Goal: Information Seeking & Learning: Learn about a topic

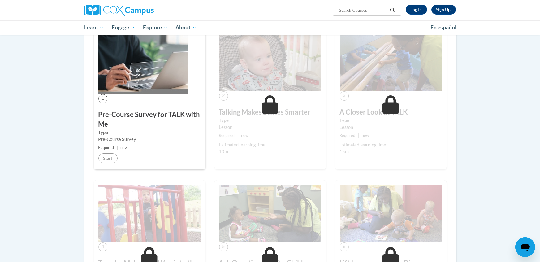
scroll to position [99, 0]
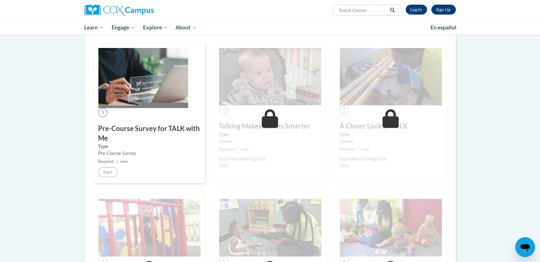
click at [240, 173] on div "2 Talking Makes Babies Smarter Type Lesson Required | new Estimated learning ti…" at bounding box center [269, 113] width 111 height 140
click at [114, 180] on div "1 Pre-Course Survey for TALK with Me Type Pre-Course Survey Required | new Start" at bounding box center [149, 113] width 111 height 140
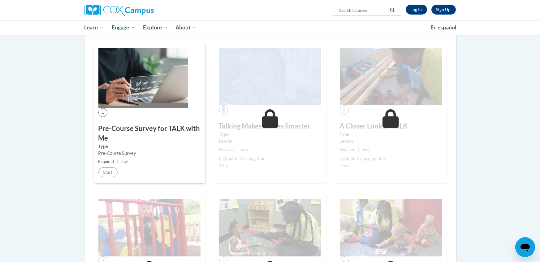
click at [114, 180] on div "1 Pre-Course Survey for TALK with Me Type Pre-Course Survey Required | new Start" at bounding box center [149, 113] width 111 height 140
click at [302, 149] on small "Required | new" at bounding box center [270, 149] width 102 height 7
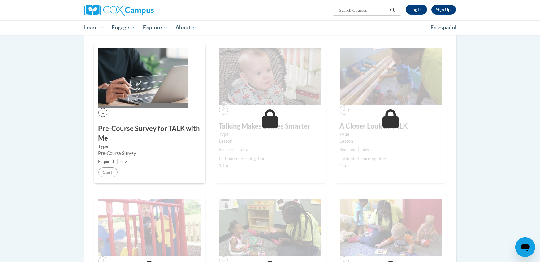
click at [302, 149] on small "Required | new" at bounding box center [270, 149] width 102 height 7
click at [277, 83] on img at bounding box center [270, 77] width 102 height 58
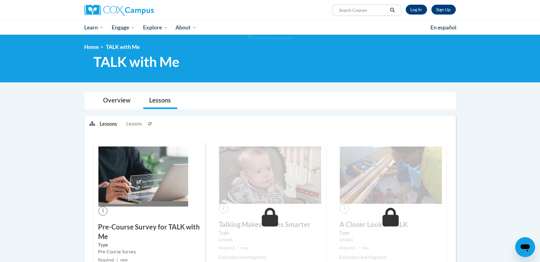
scroll to position [0, 0]
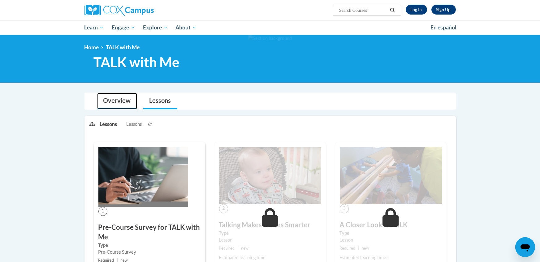
click at [118, 106] on link "Overview" at bounding box center [117, 101] width 40 height 16
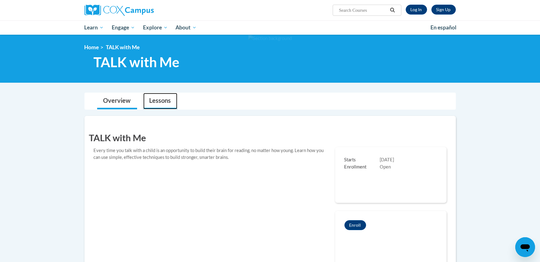
click at [154, 103] on link "Lessons" at bounding box center [160, 101] width 34 height 16
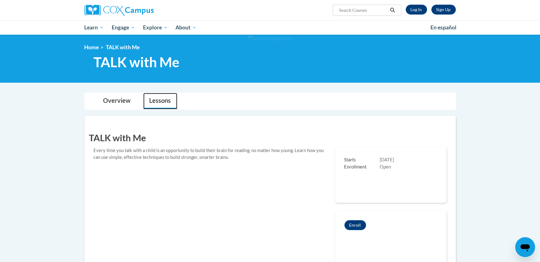
click at [163, 101] on link "Lessons" at bounding box center [160, 101] width 34 height 16
click at [161, 106] on link "Lessons" at bounding box center [160, 101] width 34 height 16
click at [160, 100] on link "Lessons" at bounding box center [160, 101] width 34 height 16
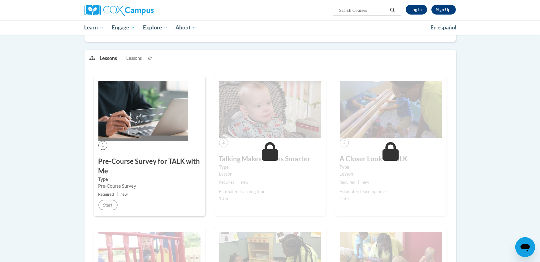
scroll to position [247, 0]
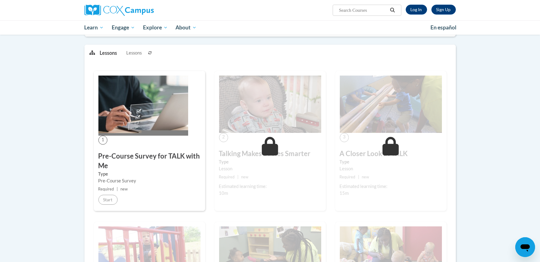
click at [127, 117] on img at bounding box center [143, 106] width 90 height 60
click at [132, 159] on h3 "Pre-Course Survey for TALK with Me" at bounding box center [149, 160] width 102 height 19
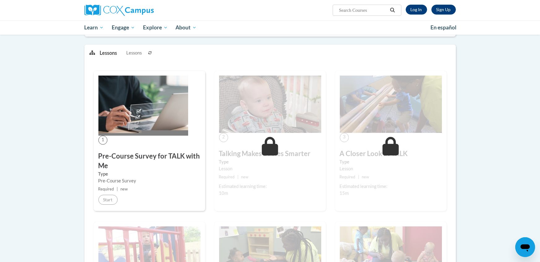
click at [132, 159] on h3 "Pre-Course Survey for TALK with Me" at bounding box center [149, 160] width 102 height 19
click at [148, 156] on h3 "Pre-Course Survey for TALK with Me" at bounding box center [149, 160] width 102 height 19
click at [154, 108] on img at bounding box center [143, 106] width 90 height 60
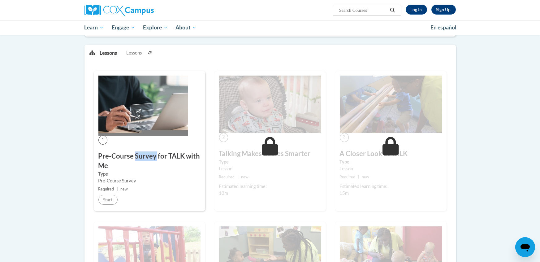
click at [154, 108] on img at bounding box center [143, 106] width 90 height 60
click at [387, 12] on input "Search..." at bounding box center [363, 9] width 50 height 7
click at [381, 108] on img at bounding box center [391, 105] width 102 height 58
click at [108, 193] on div "1 Pre-Course Survey for TALK with Me Type Pre-Course Survey Required | new Start" at bounding box center [149, 141] width 111 height 140
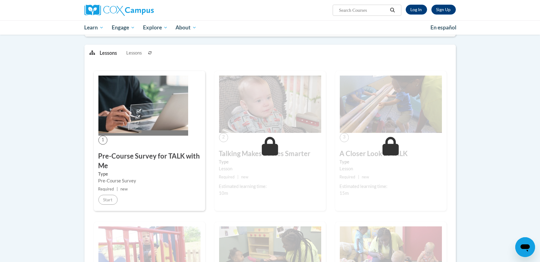
click at [108, 193] on div "1 Pre-Course Survey for TALK with Me Type Pre-Course Survey Required | new Start" at bounding box center [149, 141] width 111 height 140
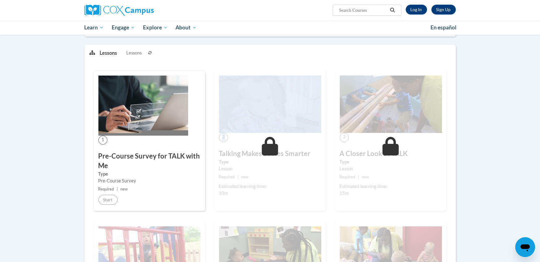
click at [108, 193] on div "1 Pre-Course Survey for TALK with Me Type Pre-Course Survey Required | new Start" at bounding box center [149, 141] width 111 height 140
click at [131, 52] on span "Lessons" at bounding box center [133, 53] width 15 height 7
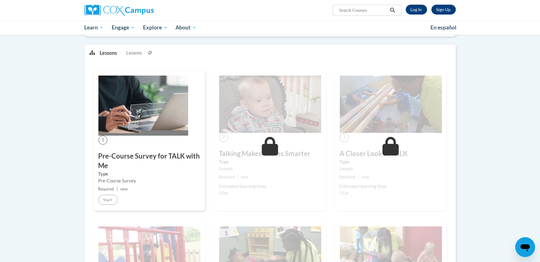
click at [107, 54] on p "Lessons" at bounding box center [108, 53] width 17 height 7
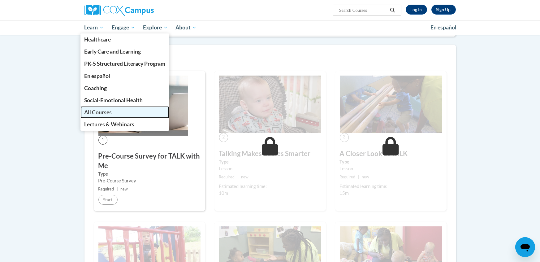
click at [113, 114] on link "All Courses" at bounding box center [124, 112] width 89 height 12
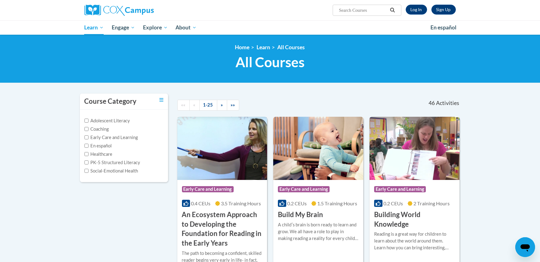
click at [207, 172] on img at bounding box center [222, 148] width 90 height 63
click at [303, 154] on img at bounding box center [318, 148] width 90 height 63
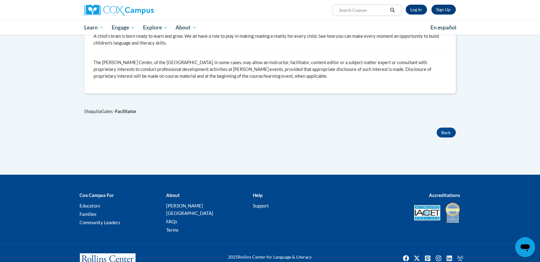
scroll to position [284, 0]
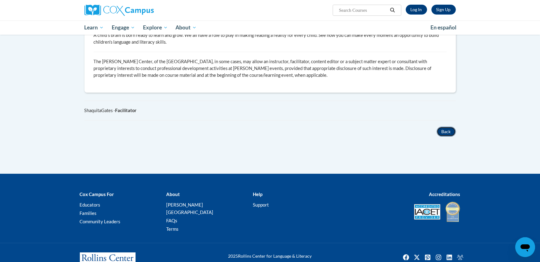
click at [447, 131] on button "Back" at bounding box center [446, 132] width 19 height 10
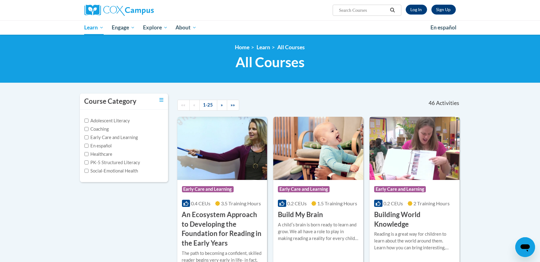
click at [427, 161] on img at bounding box center [415, 148] width 90 height 63
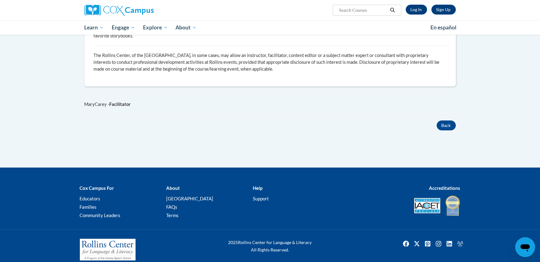
scroll to position [292, 0]
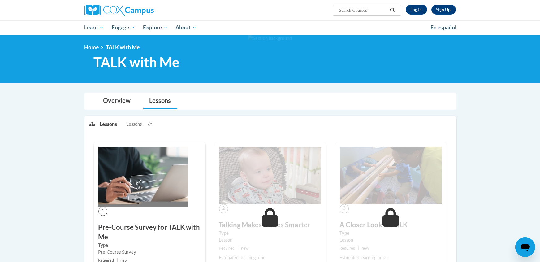
click at [385, 123] on div "Lessons Lessons Preview Activity Previous Next Activity Next" at bounding box center [275, 123] width 351 height 15
click at [192, 214] on div "1 Pre-Course Survey for TALK with Me Type Pre-Course Survey Required | new Start" at bounding box center [149, 212] width 111 height 140
click at [202, 209] on div "1 Pre-Course Survey for TALK with Me Type Pre-Course Survey Required | new Start" at bounding box center [149, 212] width 111 height 140
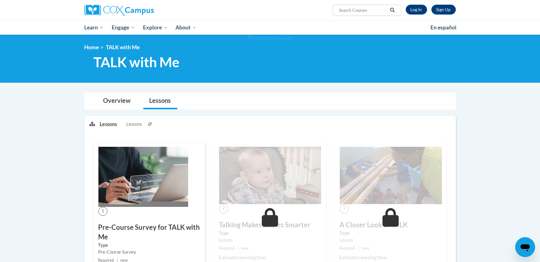
click at [520, 251] on icon "Open messaging window" at bounding box center [525, 246] width 11 height 11
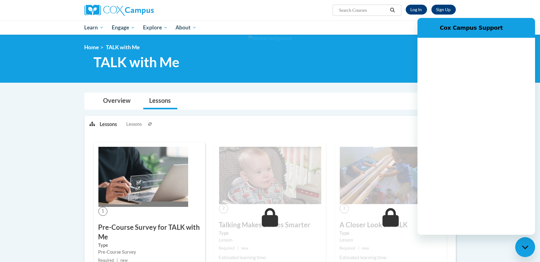
click at [520, 77] on div at bounding box center [476, 136] width 118 height 197
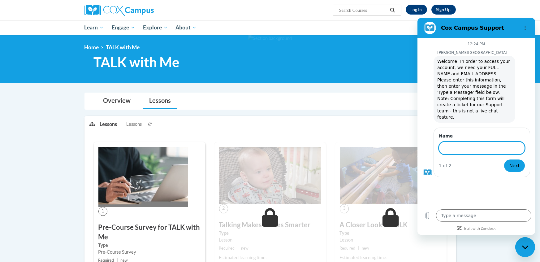
click at [526, 250] on div "Close messaging window" at bounding box center [525, 247] width 19 height 19
type textarea "x"
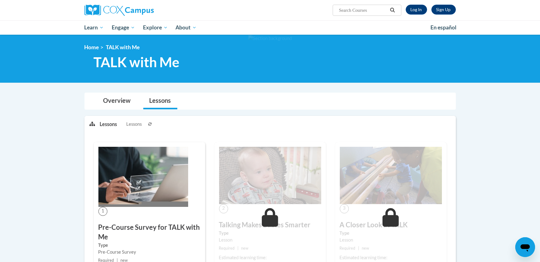
click at [355, 188] on img at bounding box center [391, 176] width 102 height 58
click at [114, 97] on link "Overview" at bounding box center [117, 101] width 40 height 16
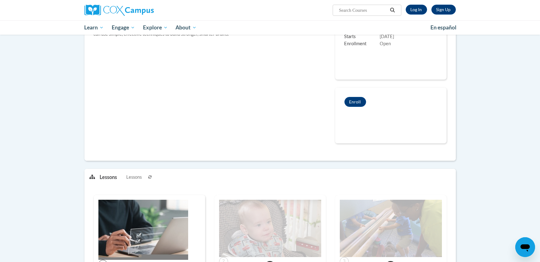
scroll to position [123, 0]
click at [361, 98] on button "Enroll" at bounding box center [355, 102] width 22 height 10
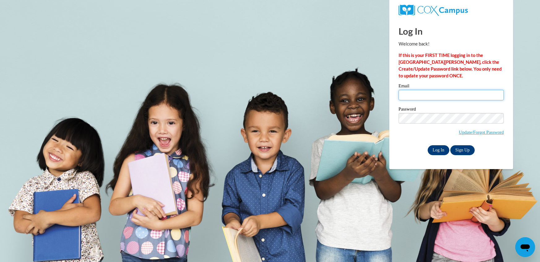
type input "Melissabanda422@gmail.com"
click at [435, 150] on input "Log In" at bounding box center [439, 150] width 22 height 10
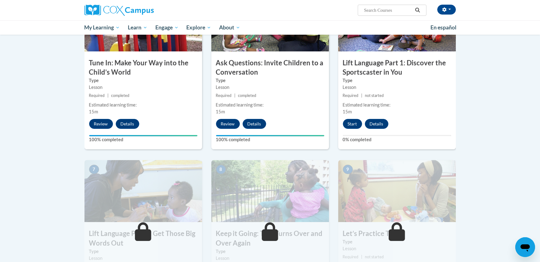
scroll to position [325, 0]
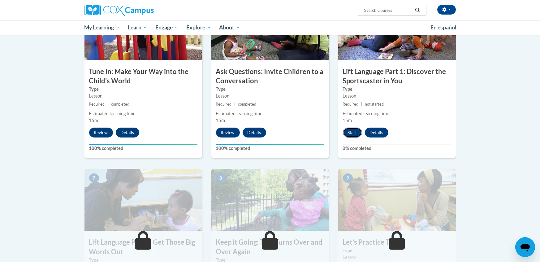
click at [350, 132] on button "Start" at bounding box center [352, 132] width 19 height 10
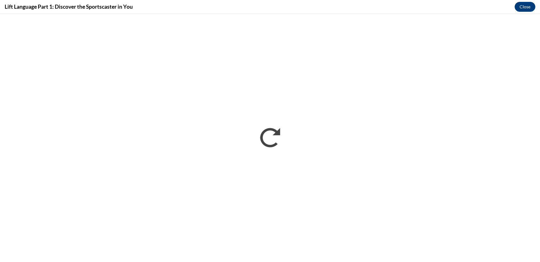
scroll to position [0, 0]
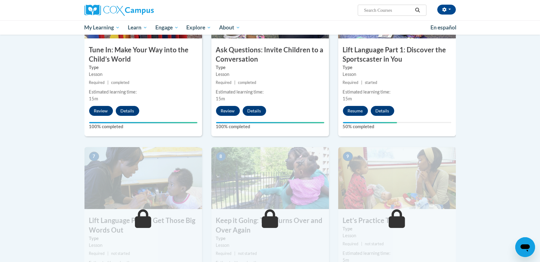
scroll to position [346, 0]
click at [386, 111] on button "Details" at bounding box center [383, 111] width 24 height 10
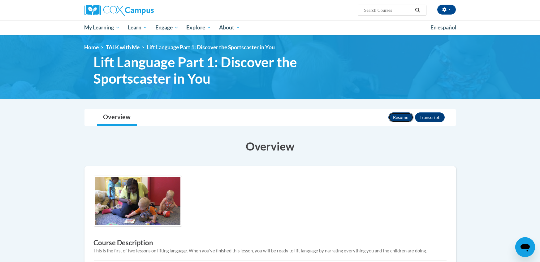
click at [395, 112] on button "Resume" at bounding box center [400, 117] width 25 height 10
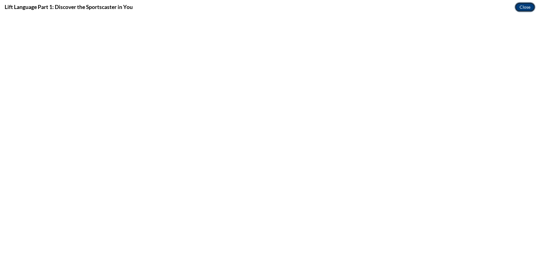
click at [525, 6] on button "Close" at bounding box center [525, 7] width 21 height 10
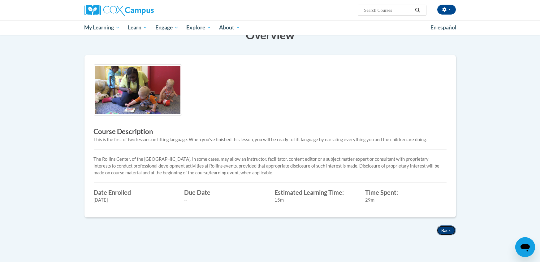
click at [448, 228] on button "Back" at bounding box center [446, 230] width 19 height 10
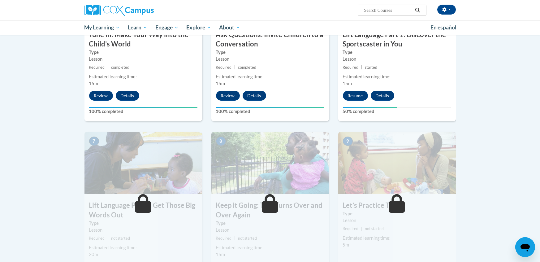
scroll to position [383, 0]
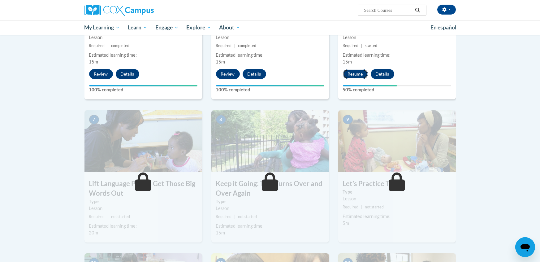
click at [361, 73] on button "Resume" at bounding box center [355, 74] width 25 height 10
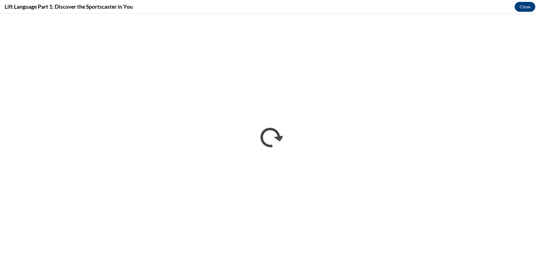
scroll to position [0, 0]
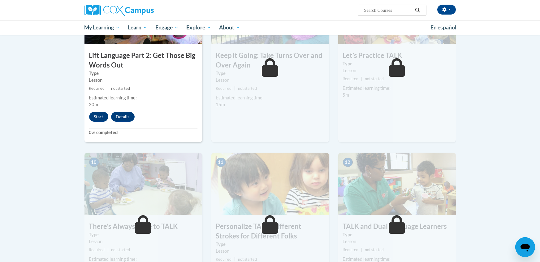
scroll to position [520, 0]
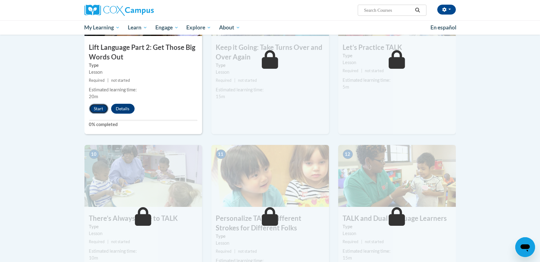
click at [94, 108] on button "Start" at bounding box center [98, 109] width 19 height 10
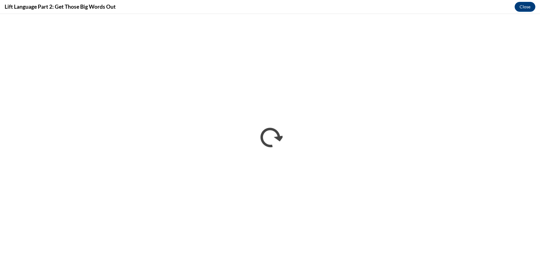
scroll to position [0, 0]
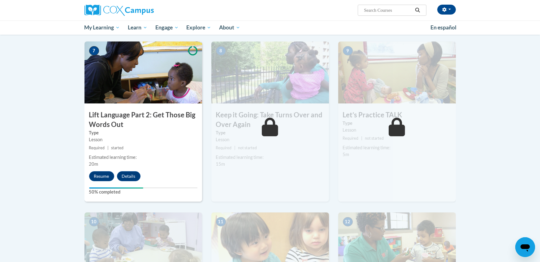
scroll to position [458, 0]
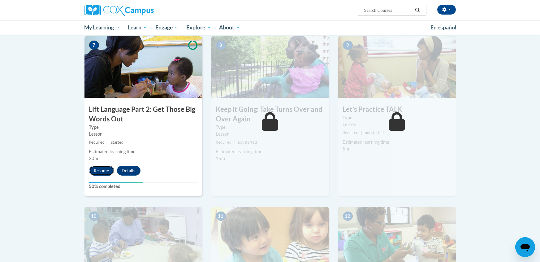
click at [103, 172] on button "Resume" at bounding box center [101, 171] width 25 height 10
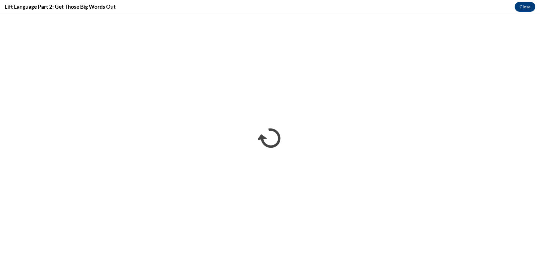
scroll to position [0, 0]
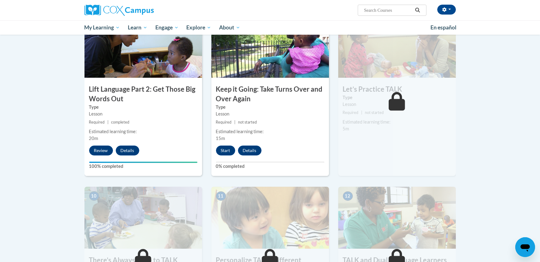
scroll to position [477, 0]
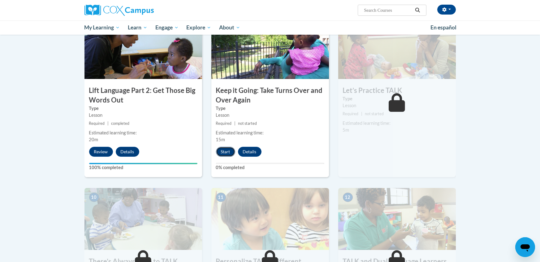
click at [226, 151] on button "Start" at bounding box center [225, 152] width 19 height 10
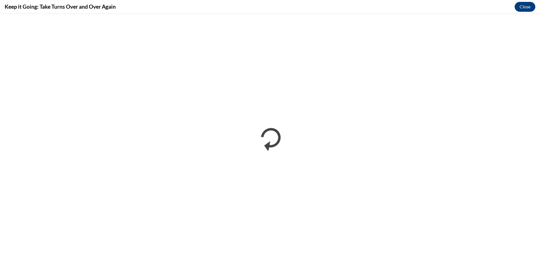
scroll to position [0, 0]
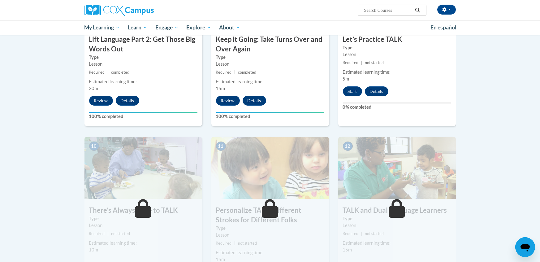
scroll to position [489, 0]
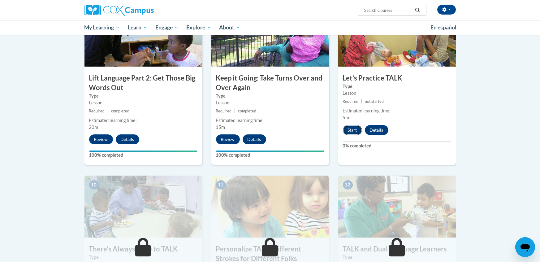
click at [358, 131] on button "Start" at bounding box center [352, 130] width 19 height 10
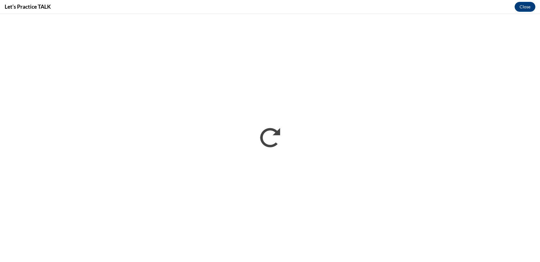
scroll to position [0, 0]
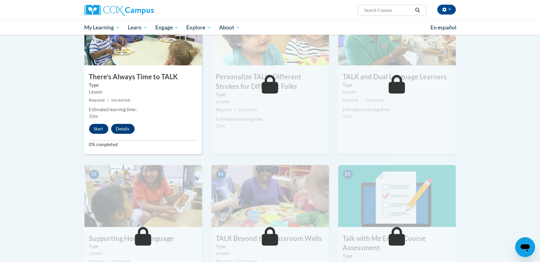
scroll to position [656, 0]
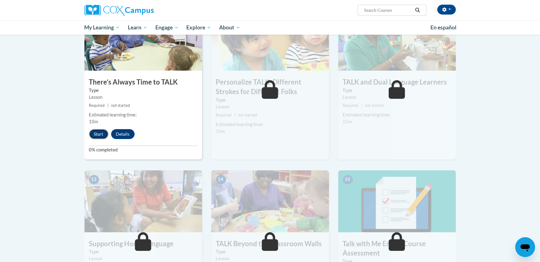
click at [94, 133] on button "Start" at bounding box center [98, 134] width 19 height 10
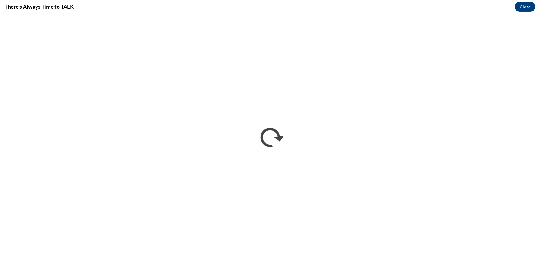
scroll to position [0, 0]
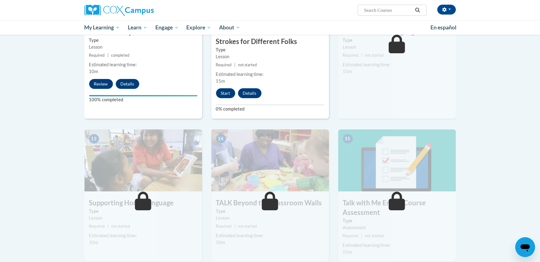
scroll to position [718, 0]
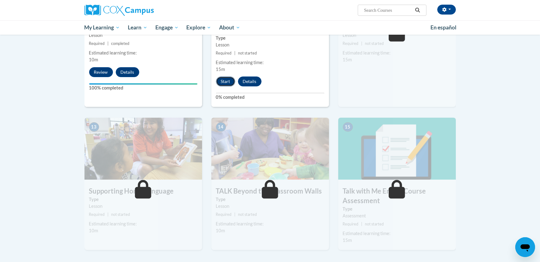
click at [218, 83] on button "Start" at bounding box center [225, 81] width 19 height 10
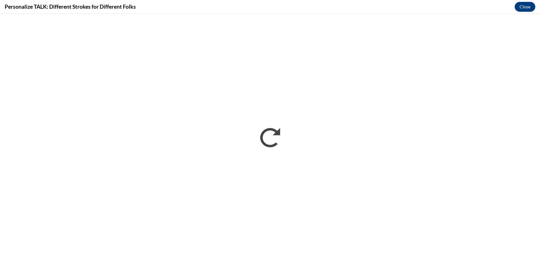
scroll to position [0, 0]
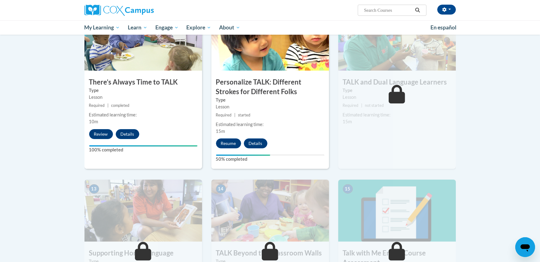
scroll to position [668, 0]
